Goal: Use online tool/utility

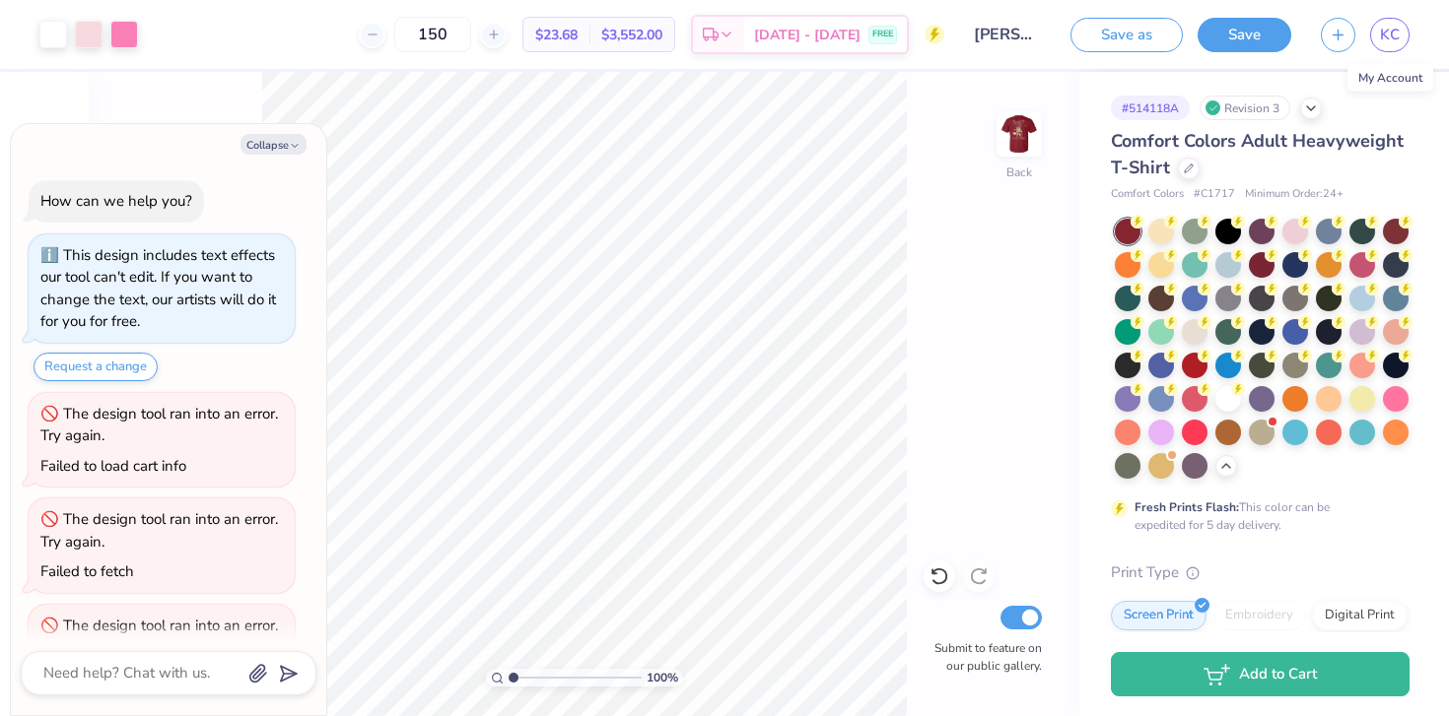
click at [1394, 37] on span "KC" at bounding box center [1390, 35] width 20 height 23
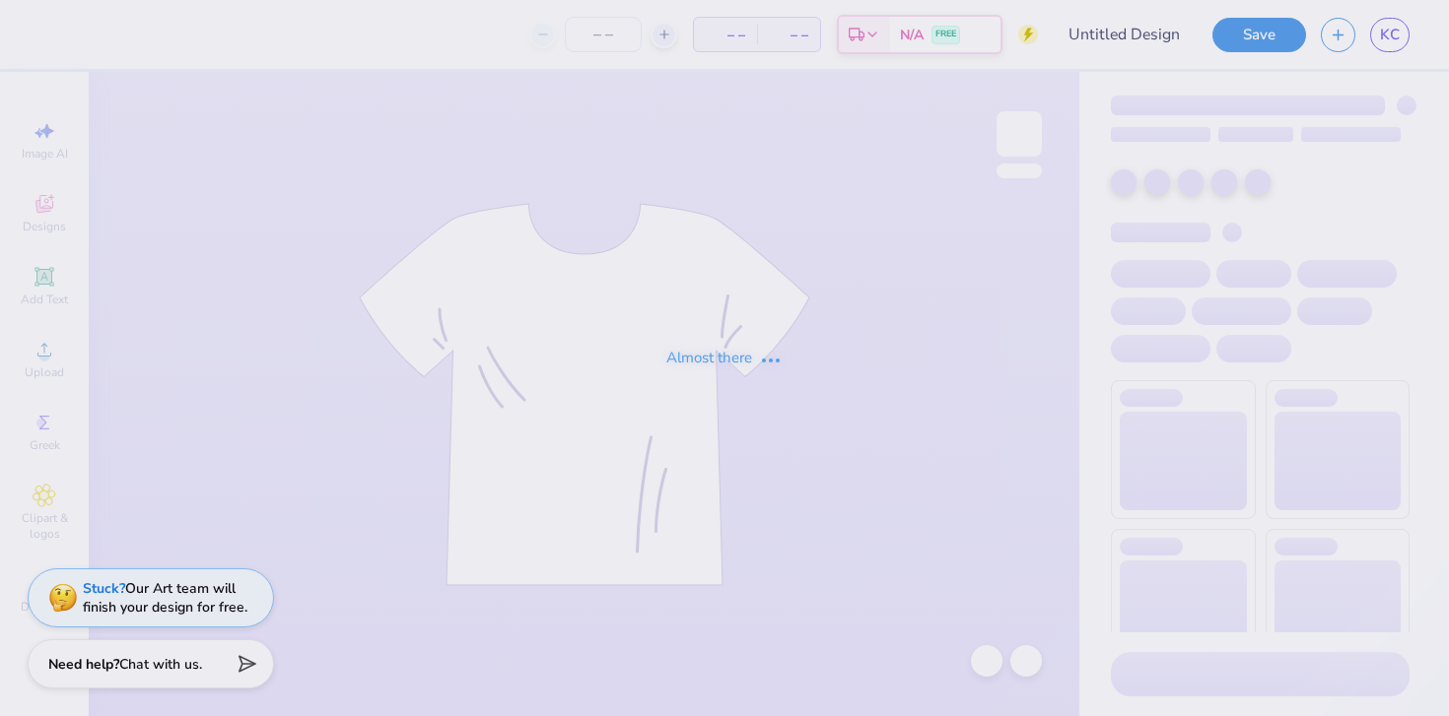
type input "[PERSON_NAME] : [US_STATE][GEOGRAPHIC_DATA]"
type input "24"
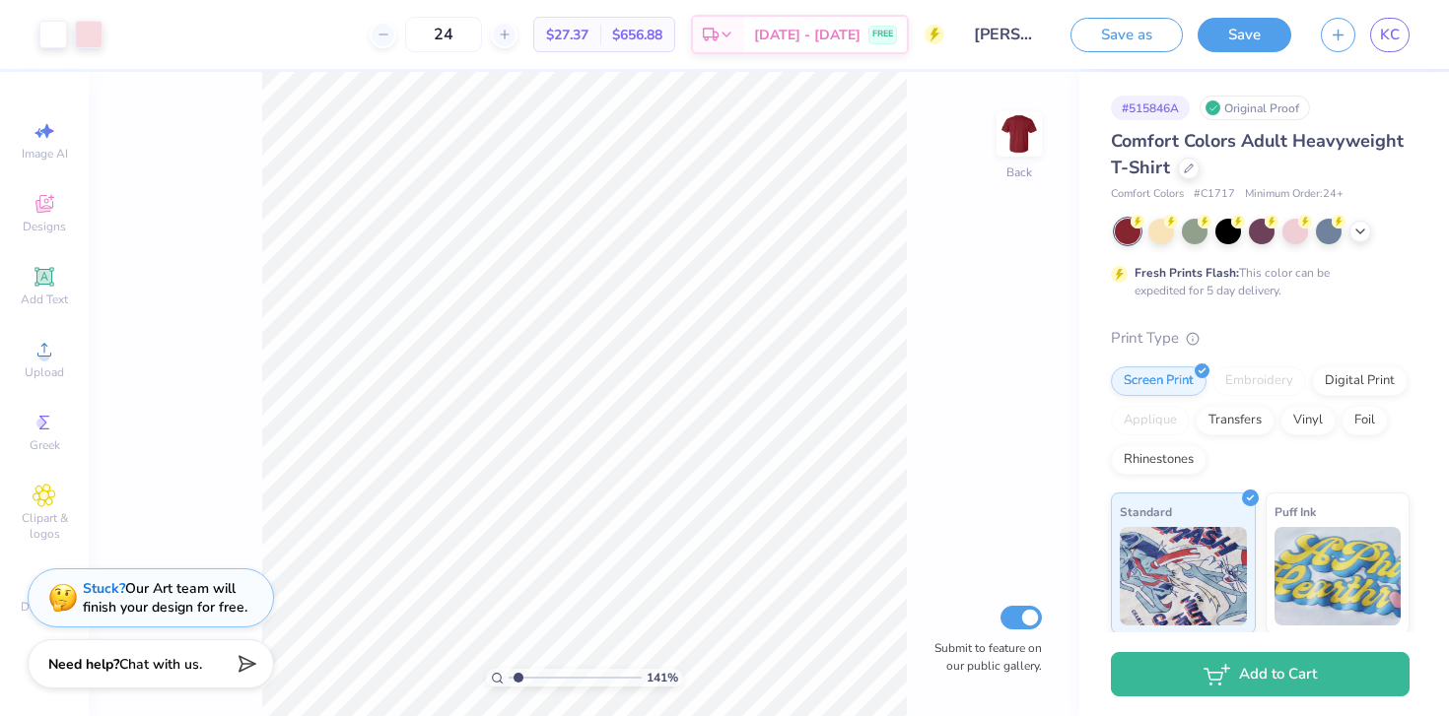
type input "1.41"
click at [518, 676] on input "range" at bounding box center [574, 678] width 133 height 18
